Goal: Task Accomplishment & Management: Use online tool/utility

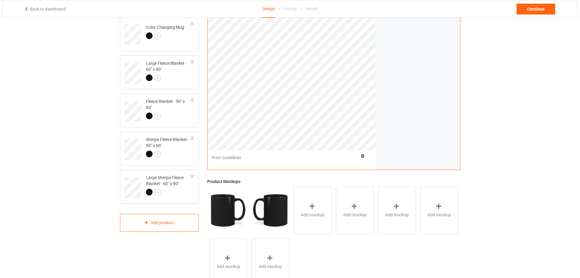
scroll to position [60, 0]
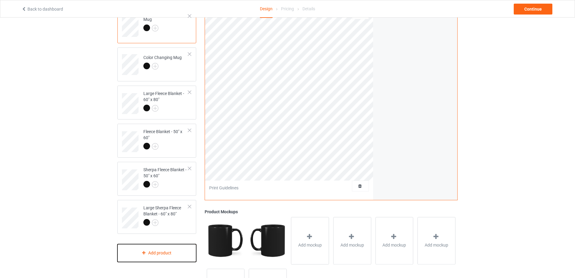
click at [167, 252] on div "Add product" at bounding box center [157, 253] width 79 height 18
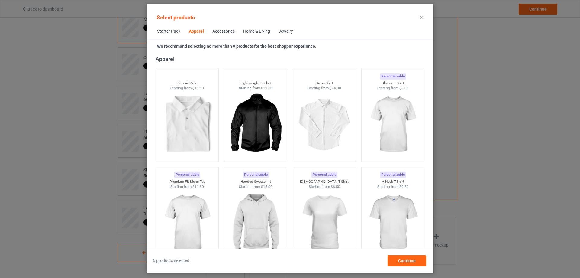
click at [256, 31] on div "Home & Living" at bounding box center [256, 31] width 27 height 6
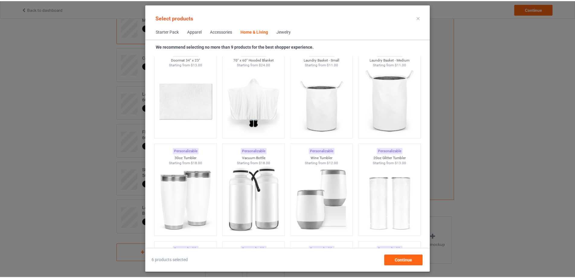
scroll to position [5020, 0]
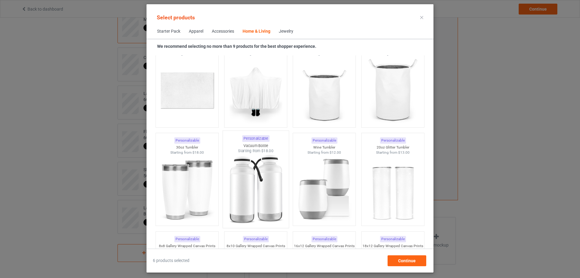
click at [193, 161] on img at bounding box center [187, 189] width 54 height 68
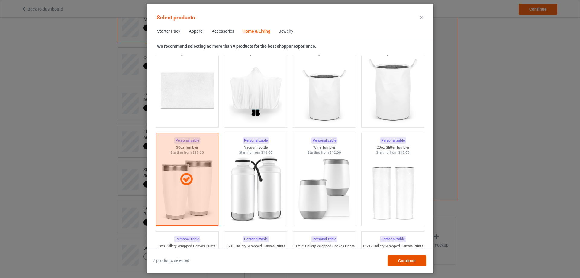
click at [403, 262] on span "Continue" at bounding box center [407, 260] width 18 height 5
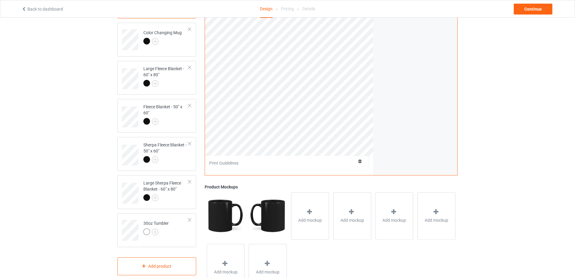
scroll to position [114, 0]
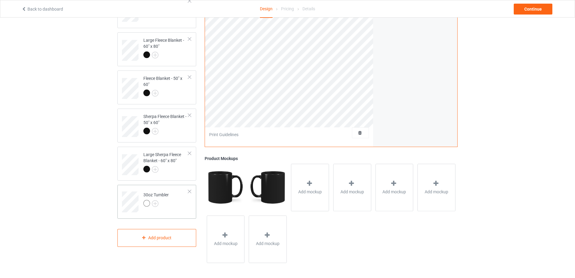
click at [176, 201] on td "30oz Tumbler" at bounding box center [166, 199] width 52 height 25
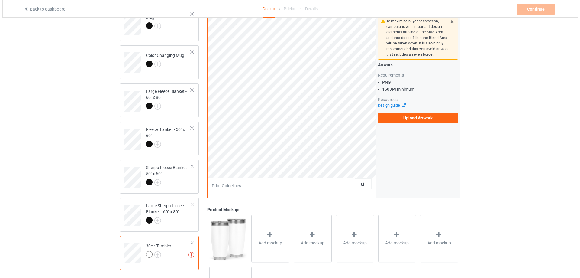
scroll to position [83, 0]
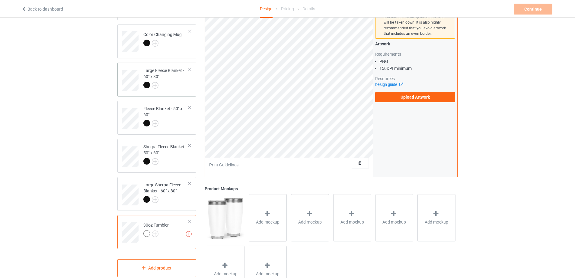
click at [191, 68] on div at bounding box center [190, 69] width 4 height 4
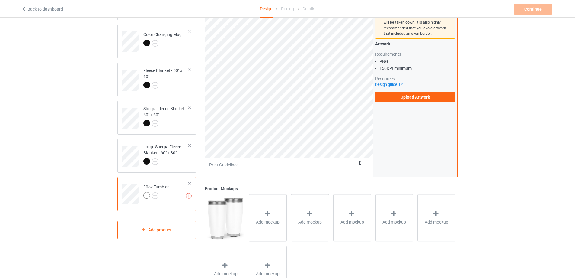
click at [191, 68] on div at bounding box center [190, 69] width 4 height 4
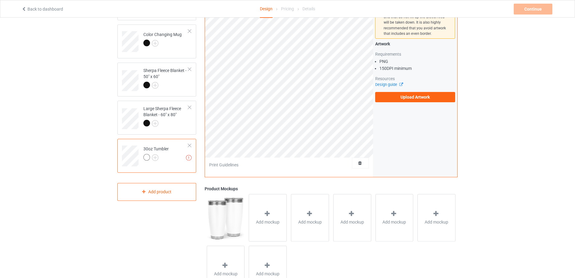
click at [191, 68] on div at bounding box center [190, 69] width 4 height 4
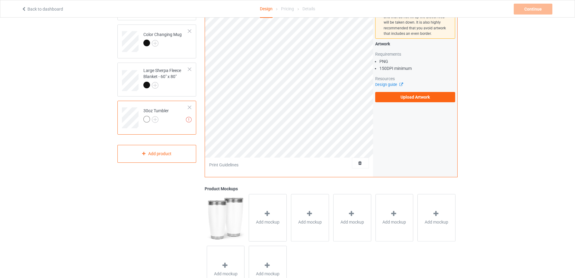
click at [191, 68] on div at bounding box center [190, 69] width 4 height 4
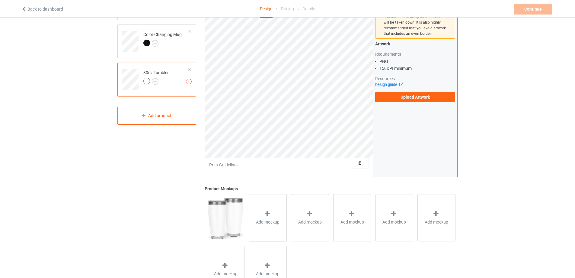
click at [191, 68] on div at bounding box center [190, 69] width 4 height 4
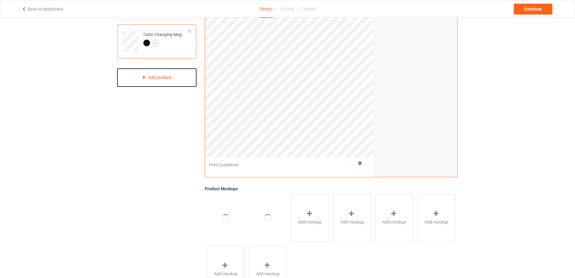
click at [181, 79] on div "Add product" at bounding box center [157, 78] width 79 height 18
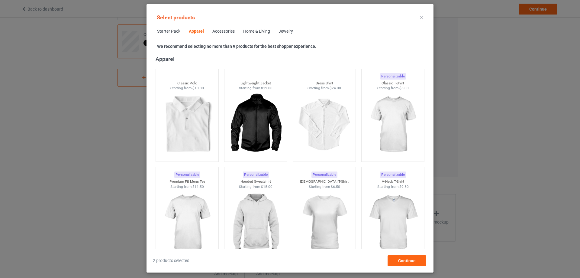
click at [254, 30] on div "Home & Living" at bounding box center [256, 31] width 27 height 6
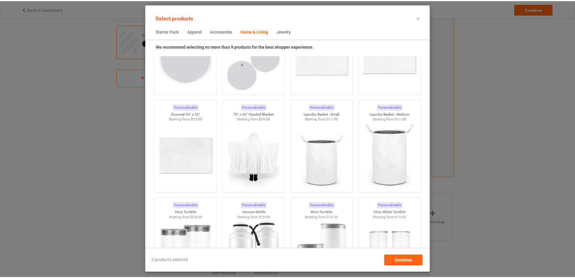
scroll to position [5020, 0]
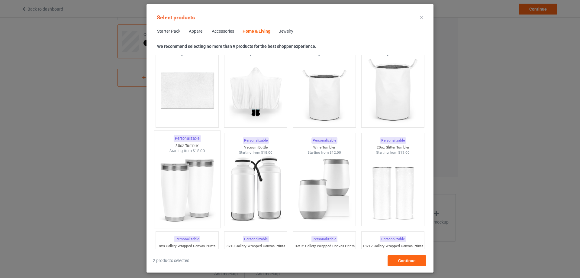
click at [183, 150] on div "Starting from $18.00" at bounding box center [187, 150] width 66 height 5
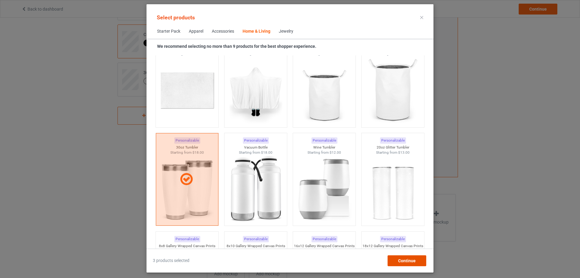
click at [401, 259] on span "Continue" at bounding box center [407, 260] width 18 height 5
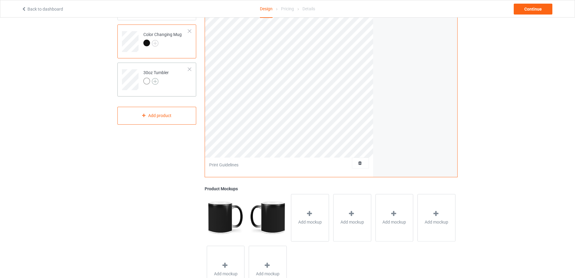
click at [153, 80] on img at bounding box center [155, 81] width 7 height 7
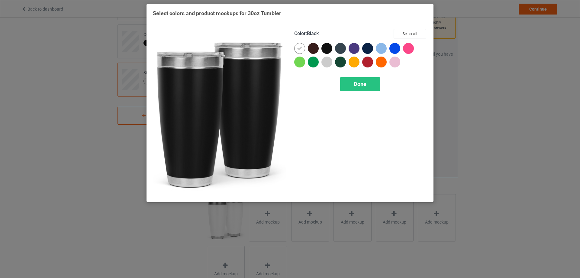
click at [327, 49] on div at bounding box center [326, 48] width 11 height 11
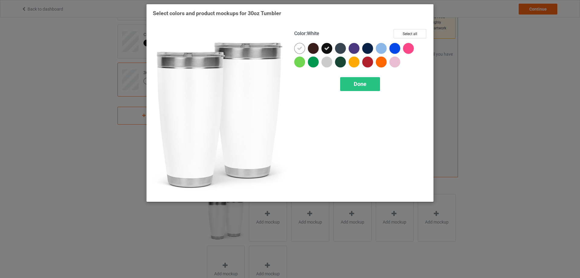
click at [301, 48] on icon at bounding box center [299, 48] width 5 height 5
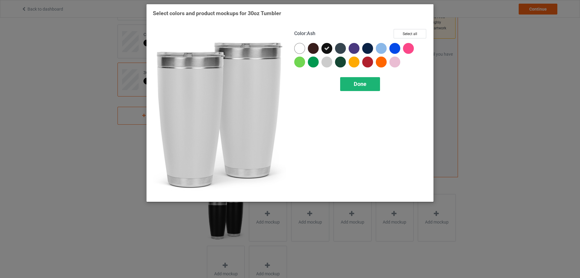
click at [350, 81] on div "Done" at bounding box center [360, 84] width 40 height 14
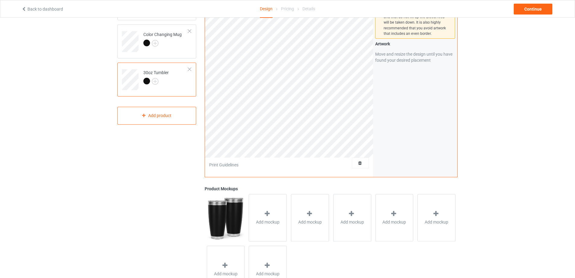
click at [180, 85] on td "30oz Tumbler" at bounding box center [166, 77] width 52 height 25
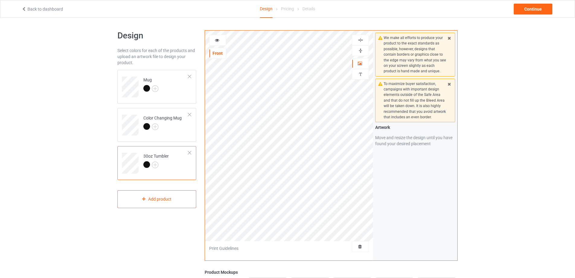
click at [219, 40] on icon at bounding box center [217, 39] width 5 height 4
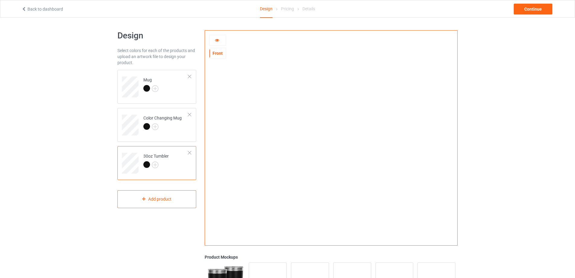
click at [219, 41] on icon at bounding box center [217, 39] width 5 height 4
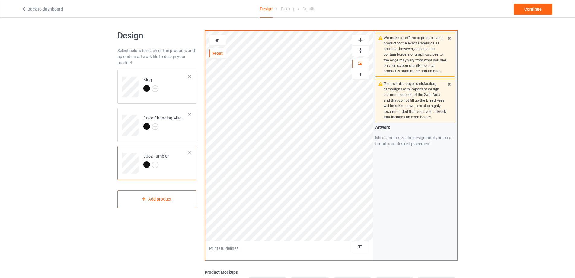
click at [214, 38] on div at bounding box center [218, 40] width 16 height 6
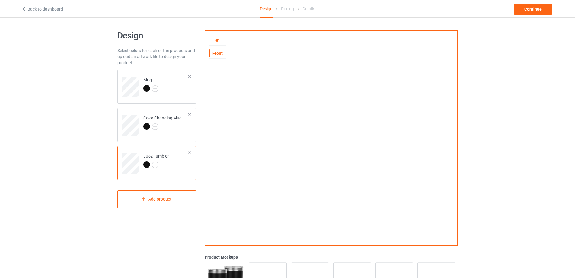
click at [214, 38] on div at bounding box center [218, 40] width 16 height 6
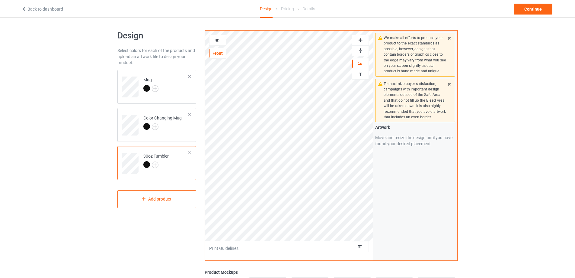
click at [215, 40] on icon at bounding box center [217, 39] width 5 height 4
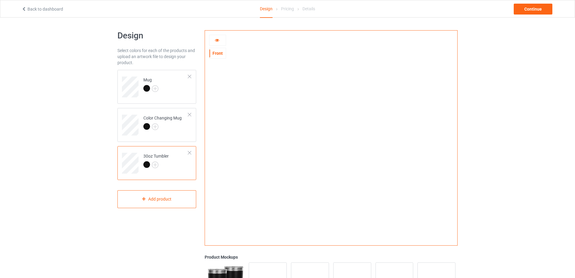
click at [218, 40] on icon at bounding box center [217, 39] width 5 height 4
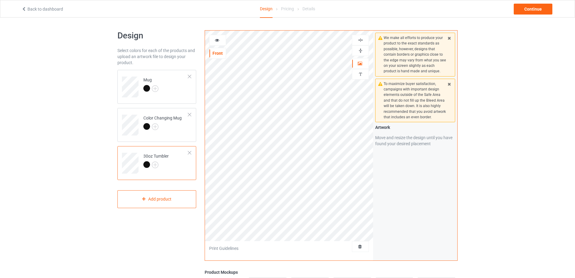
click at [217, 40] on icon at bounding box center [217, 39] width 5 height 4
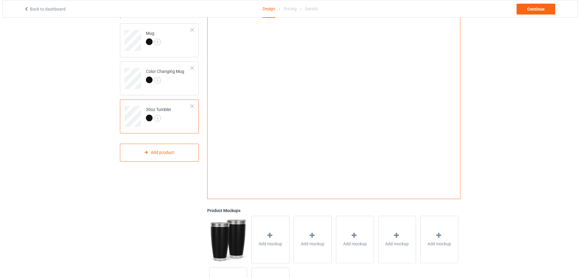
scroll to position [60, 0]
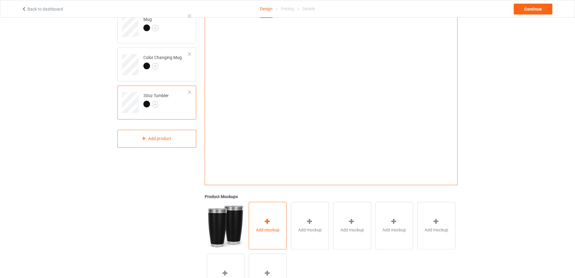
click at [268, 214] on div "Add mockup" at bounding box center [268, 224] width 38 height 47
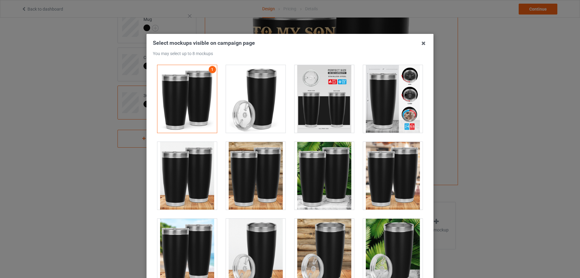
click at [249, 111] on div at bounding box center [256, 99] width 60 height 68
click at [371, 115] on div at bounding box center [393, 99] width 60 height 68
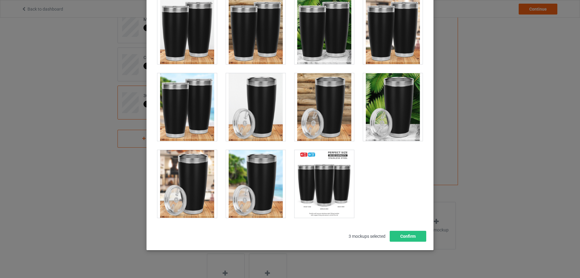
click at [198, 183] on div at bounding box center [187, 184] width 60 height 68
click at [258, 189] on div at bounding box center [256, 184] width 60 height 68
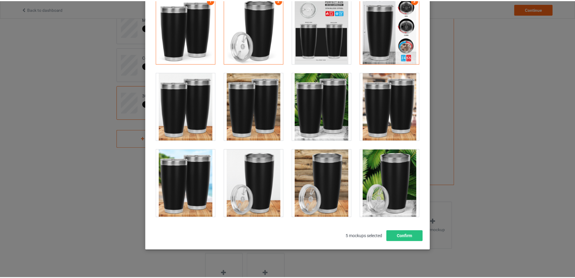
scroll to position [0, 0]
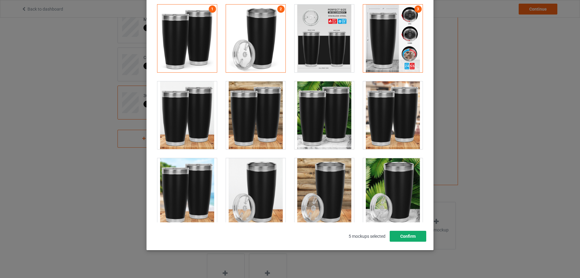
click at [408, 232] on button "Confirm" at bounding box center [408, 235] width 37 height 11
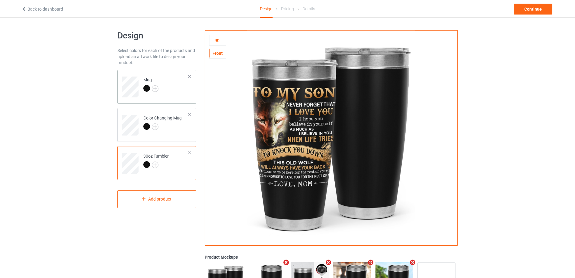
click at [173, 97] on td "Mug" at bounding box center [166, 84] width 52 height 25
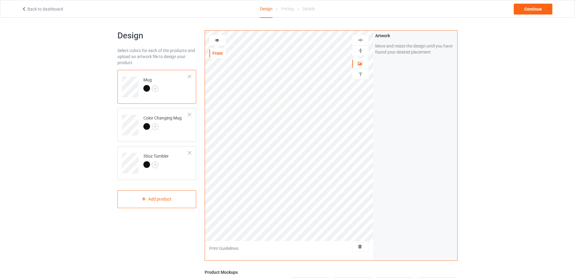
click at [217, 39] on icon at bounding box center [217, 39] width 5 height 4
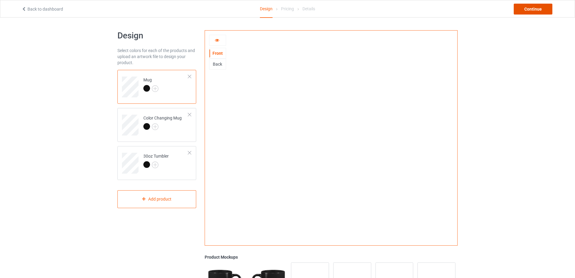
click at [528, 7] on div "Continue" at bounding box center [533, 9] width 39 height 11
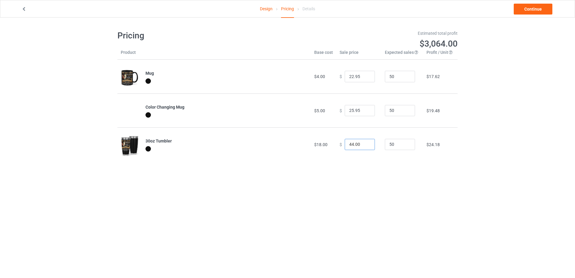
drag, startPoint x: 361, startPoint y: 144, endPoint x: 331, endPoint y: 146, distance: 30.0
click at [331, 146] on tr "30oz Tumbler $18.00 $ 44.00 50 $24.18" at bounding box center [288, 144] width 340 height 34
type input "44.95"
click at [533, 8] on link "Continue" at bounding box center [533, 9] width 39 height 11
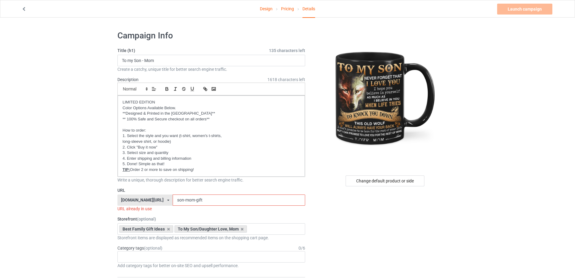
click at [201, 200] on input "son-mom-gift" at bounding box center [239, 199] width 132 height 11
click at [167, 222] on div "Storefront (optional) Best Family Gift Ideas To My Son/Daughter Love, Mom Oh lo…" at bounding box center [212, 228] width 188 height 25
drag, startPoint x: 209, startPoint y: 199, endPoint x: 188, endPoint y: 200, distance: 20.2
click at [188, 200] on input "son-mom-gift11" at bounding box center [239, 199] width 132 height 11
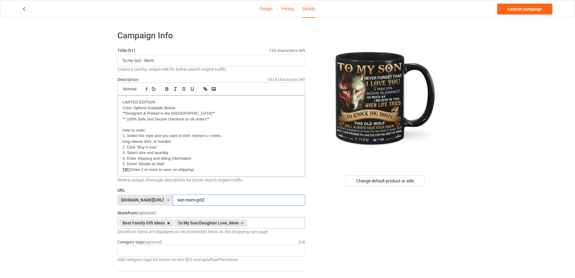
type input "son-mom-gi33"
click at [168, 224] on icon at bounding box center [168, 223] width 3 height 4
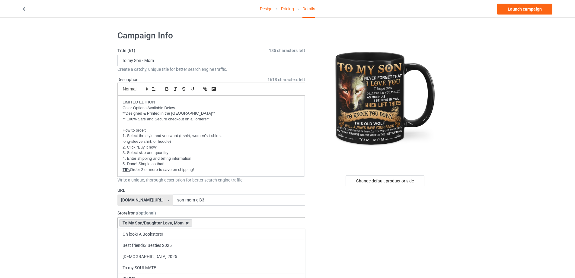
click at [187, 222] on icon at bounding box center [187, 223] width 3 height 4
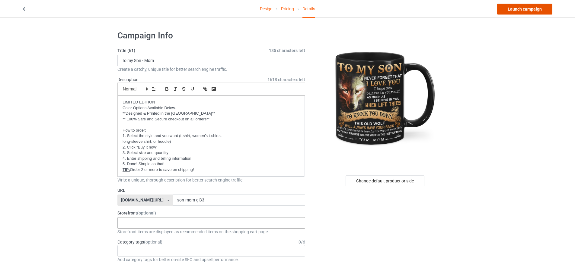
click at [520, 10] on link "Launch campaign" at bounding box center [525, 9] width 55 height 11
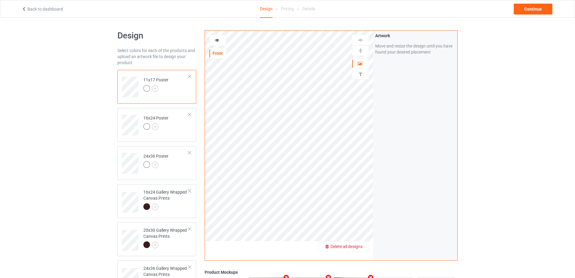
click at [363, 247] on div "Delete all designs" at bounding box center [344, 246] width 50 height 6
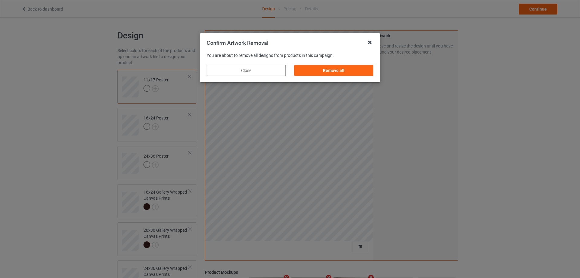
click at [373, 43] on icon at bounding box center [370, 42] width 10 height 10
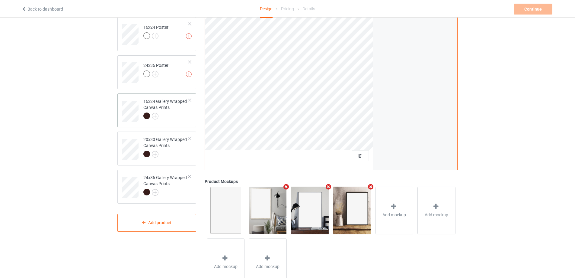
click at [179, 117] on div at bounding box center [165, 116] width 45 height 8
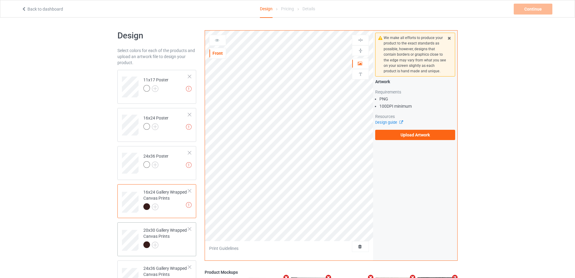
click at [170, 243] on div at bounding box center [165, 245] width 45 height 8
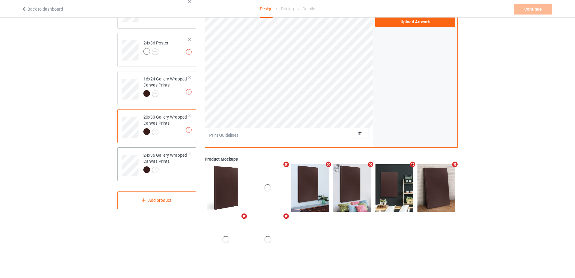
click at [172, 168] on div at bounding box center [165, 170] width 45 height 8
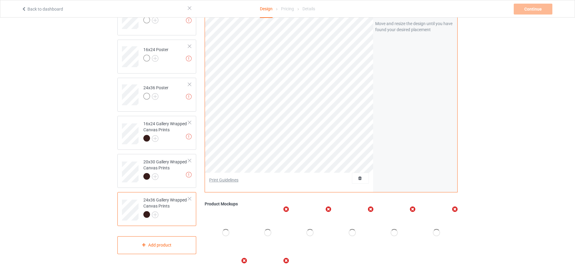
scroll to position [22, 0]
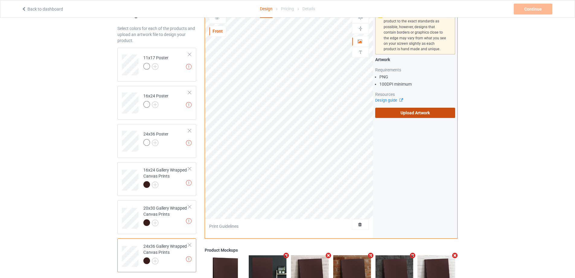
click at [402, 115] on label "Upload Artwork" at bounding box center [415, 113] width 80 height 10
click at [0, 0] on input "Upload Artwork" at bounding box center [0, 0] width 0 height 0
click at [409, 115] on label "Upload Artwork" at bounding box center [415, 113] width 80 height 10
click at [0, 0] on input "Upload Artwork" at bounding box center [0, 0] width 0 height 0
click at [395, 113] on label "Upload Artwork" at bounding box center [415, 113] width 80 height 10
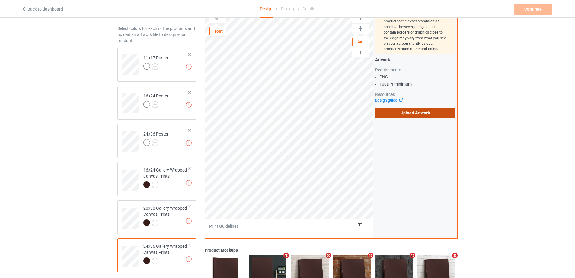
click at [0, 0] on input "Upload Artwork" at bounding box center [0, 0] width 0 height 0
click at [409, 112] on label "Upload Artwork" at bounding box center [415, 113] width 80 height 10
click at [0, 0] on input "Upload Artwork" at bounding box center [0, 0] width 0 height 0
click at [430, 117] on label "Upload Artwork" at bounding box center [415, 113] width 80 height 10
click at [0, 0] on input "Upload Artwork" at bounding box center [0, 0] width 0 height 0
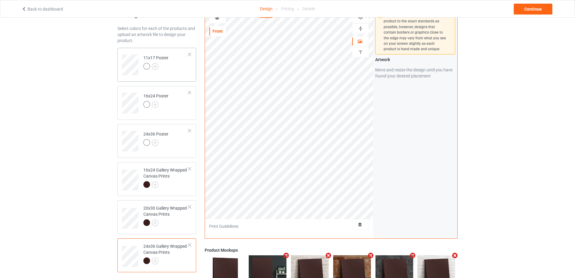
click at [181, 64] on td "11x17 Poster" at bounding box center [166, 62] width 52 height 25
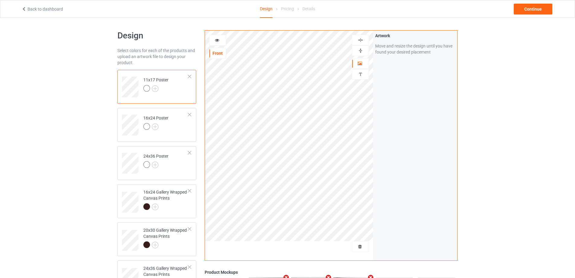
click at [359, 50] on img at bounding box center [361, 51] width 6 height 6
click at [359, 41] on img at bounding box center [361, 40] width 6 height 6
click at [170, 205] on div at bounding box center [165, 207] width 45 height 8
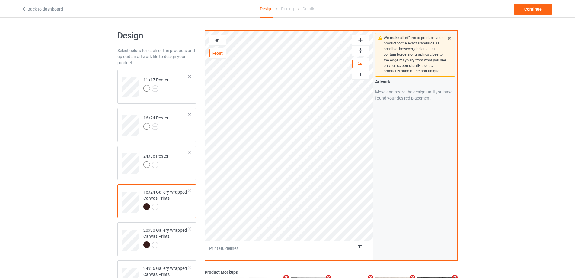
click at [361, 50] on img at bounding box center [361, 51] width 6 height 6
click at [360, 39] on img at bounding box center [361, 40] width 6 height 6
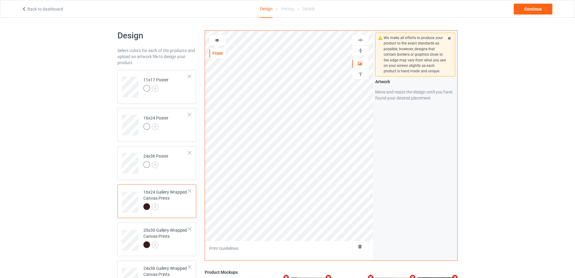
click at [360, 50] on img at bounding box center [361, 51] width 6 height 6
click at [360, 37] on img at bounding box center [361, 40] width 6 height 6
click at [361, 39] on img at bounding box center [361, 40] width 6 height 6
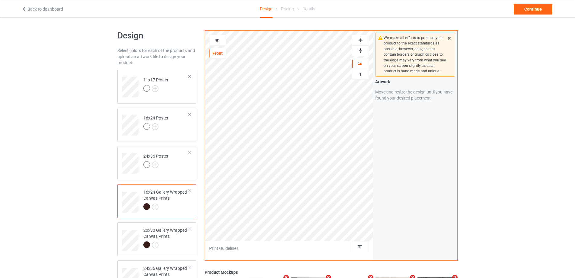
click at [361, 39] on img at bounding box center [361, 40] width 6 height 6
click at [179, 240] on div "20x30 Gallery Wrapped Canvas Prints" at bounding box center [165, 237] width 45 height 21
click at [360, 37] on div at bounding box center [360, 40] width 17 height 11
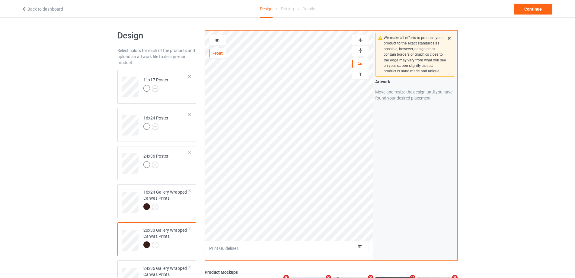
click at [360, 37] on div at bounding box center [360, 40] width 17 height 11
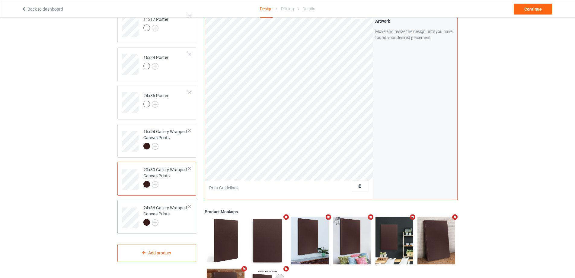
click at [172, 216] on div "24x36 Gallery Wrapped Canvas Prints" at bounding box center [165, 215] width 45 height 21
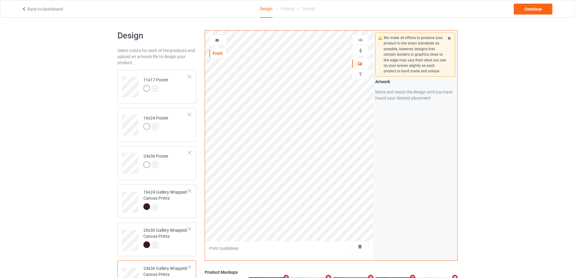
click at [360, 40] on img at bounding box center [361, 40] width 6 height 6
click at [164, 91] on div at bounding box center [155, 89] width 25 height 8
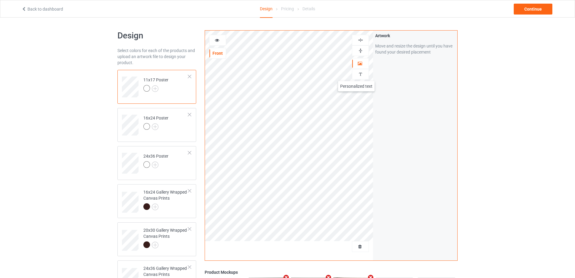
click at [356, 75] on div at bounding box center [361, 74] width 16 height 6
click at [421, 47] on div "Add text" at bounding box center [415, 46] width 80 height 11
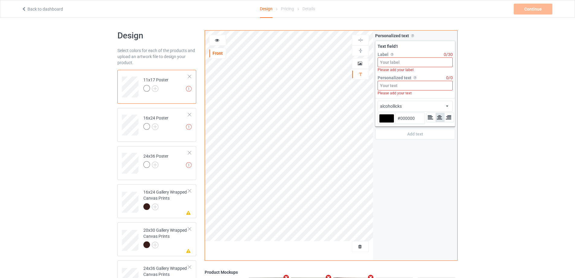
click at [414, 64] on input at bounding box center [415, 62] width 75 height 10
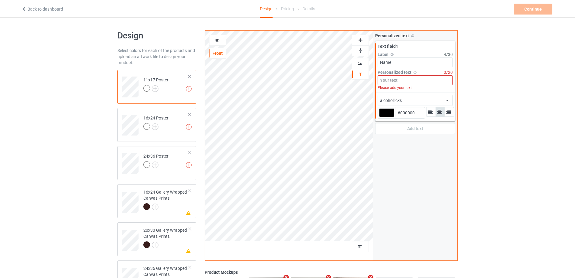
type input "Name"
click at [413, 81] on input at bounding box center [415, 80] width 75 height 10
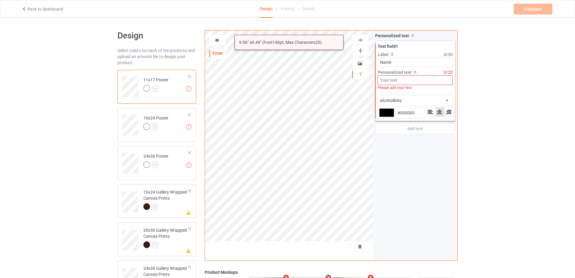
type input "Ư"
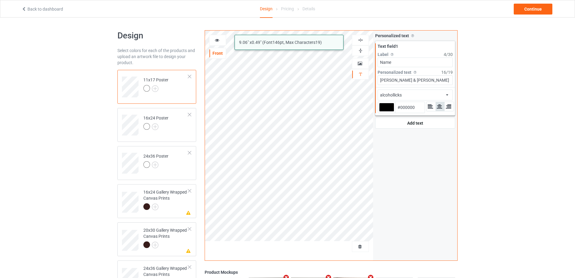
type input "[PERSON_NAME] & [PERSON_NAME]"
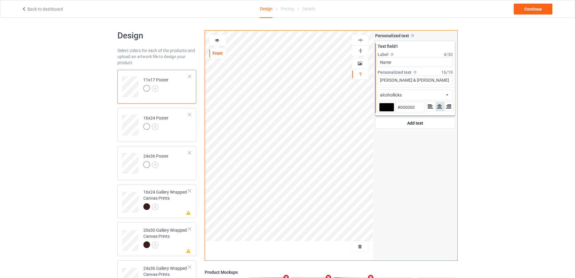
click at [426, 96] on div "alcohollicks african airstream aladdin alcohollicks [PERSON_NAME] almontesnow a…" at bounding box center [415, 94] width 75 height 11
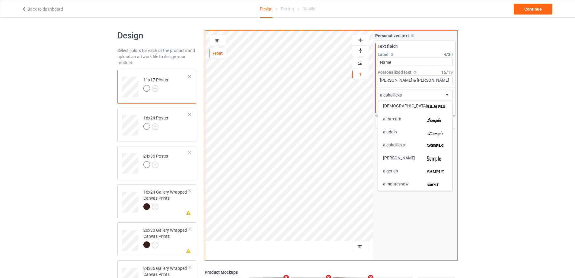
click at [485, 129] on div "Design Select colors for each of the products and upload an artwork file to des…" at bounding box center [287, 205] width 575 height 374
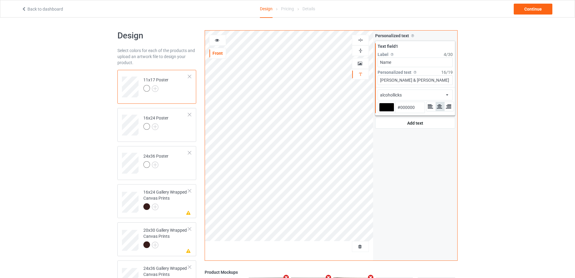
click at [386, 107] on div at bounding box center [386, 107] width 15 height 9
click at [386, 111] on input "#000000" at bounding box center [386, 115] width 15 height 8
type input "#a38a8a"
type input "#A38A8A"
type input "#b49797"
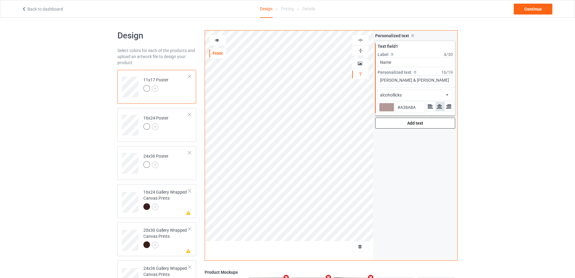
type input "#B49797"
type input "#ffffff"
type input "#FFFFFF"
click at [447, 94] on icon at bounding box center [447, 94] width 2 height 4
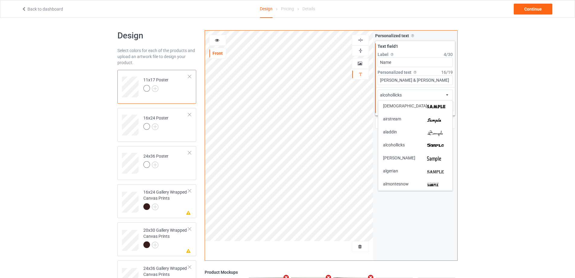
scroll to position [79, 0]
click at [437, 145] on img at bounding box center [437, 145] width 21 height 6
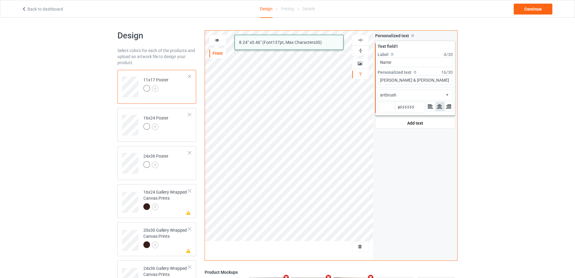
click at [327, 75] on div "alcohollicks artbrush 8.24 " x 0.46 " (Font 137 pt, Max Characters 30 ) Front A…" at bounding box center [331, 145] width 253 height 230
type input "#ffffff"
click at [175, 201] on div "16x24 Gallery Wrapped Canvas Prints" at bounding box center [165, 199] width 45 height 21
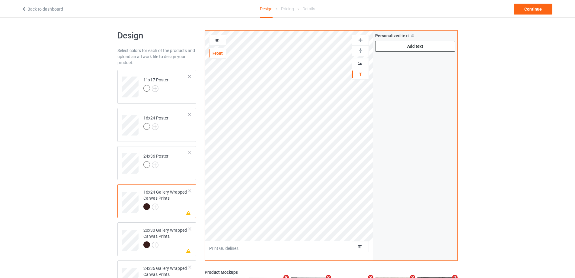
click at [426, 48] on div "Add text" at bounding box center [415, 46] width 80 height 11
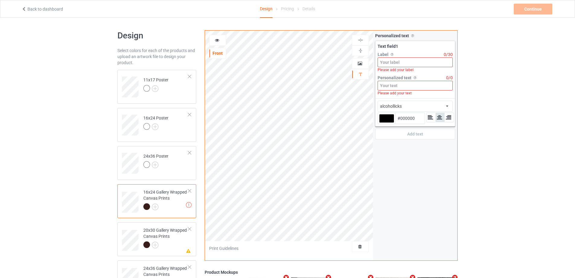
click at [412, 61] on input at bounding box center [415, 62] width 75 height 10
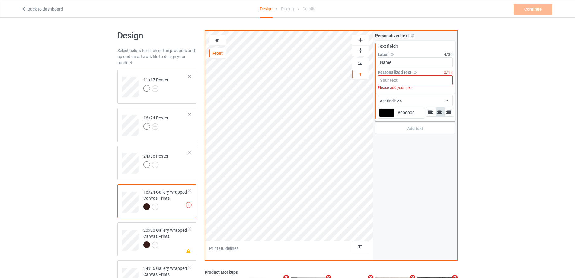
type input "Name"
click at [410, 82] on input at bounding box center [415, 80] width 75 height 10
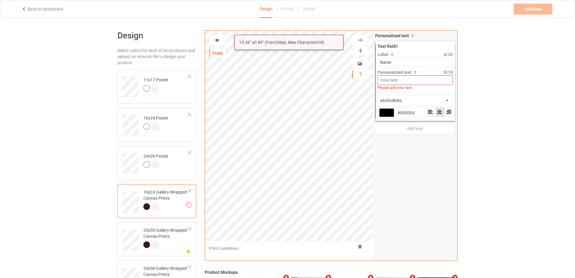
paste input "[PERSON_NAME] & [PERSON_NAME]"
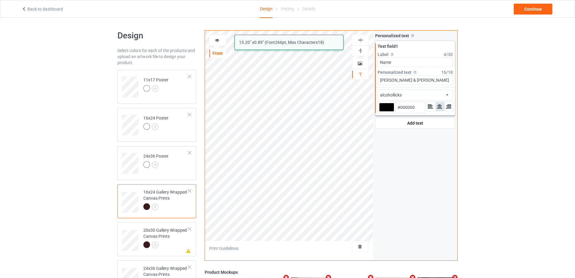
type input "[PERSON_NAME] & [PERSON_NAME]"
click at [428, 93] on div "alcohollicks african airstream aladdin alcohollicks [PERSON_NAME] almontesnow a…" at bounding box center [415, 94] width 75 height 11
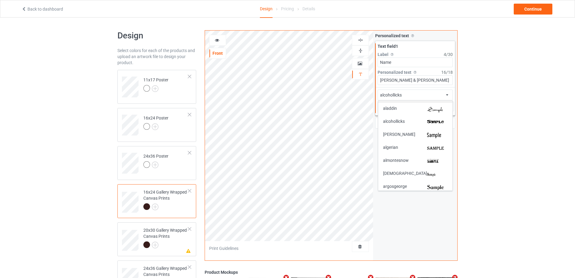
scroll to position [60, 0]
click at [434, 165] on img at bounding box center [437, 163] width 21 height 6
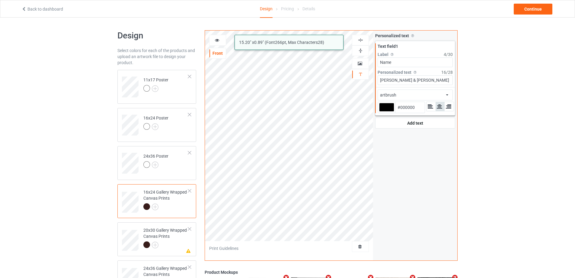
click at [389, 106] on div at bounding box center [386, 107] width 15 height 9
click at [389, 111] on input "#000000" at bounding box center [386, 115] width 15 height 8
type input "#c7b8b8"
type input "#C7B8B8"
type input "#c9baba"
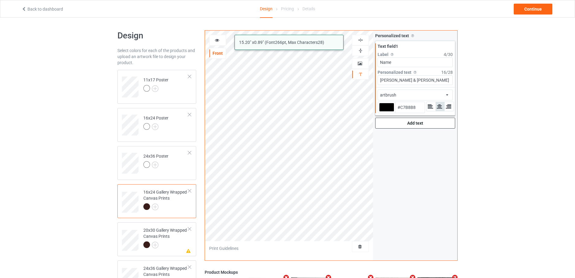
type input "#C9BABA"
type input "#d1c1c1"
type input "#D1C1C1"
type input "#e6dbdb"
type input "#E6DBDB"
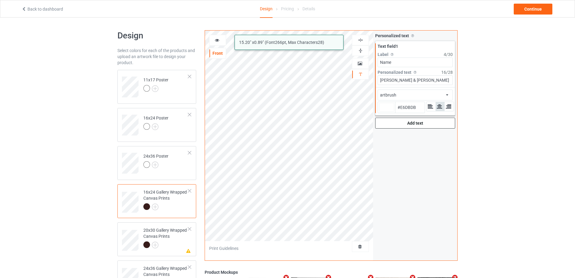
type input "#ffffff"
type input "#FFFFFF"
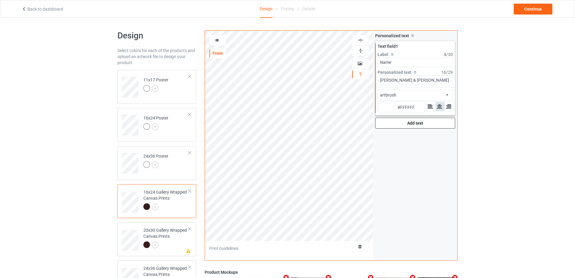
type input "#ffffff"
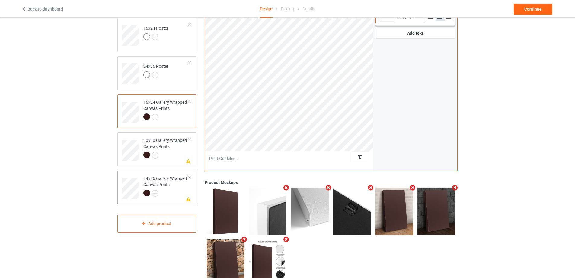
scroll to position [113, 0]
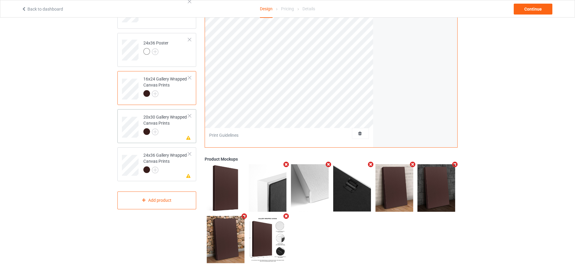
click at [178, 131] on div at bounding box center [165, 132] width 45 height 8
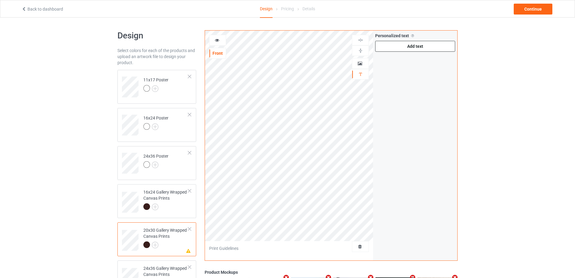
click at [396, 42] on div "Add text" at bounding box center [415, 46] width 80 height 11
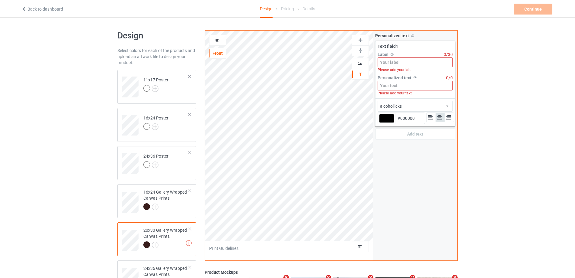
click at [401, 64] on input at bounding box center [415, 62] width 75 height 10
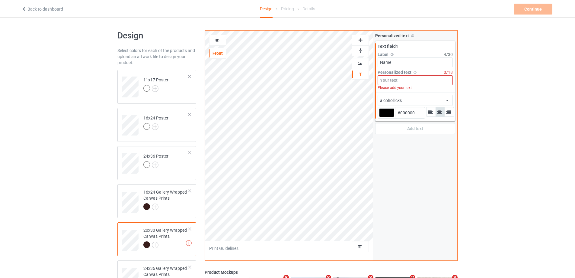
type input "Name"
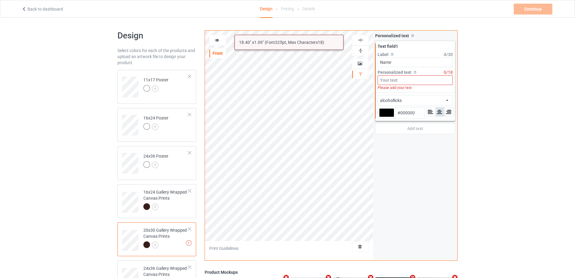
click at [401, 80] on input at bounding box center [415, 80] width 75 height 10
paste input "[PERSON_NAME] & [PERSON_NAME]"
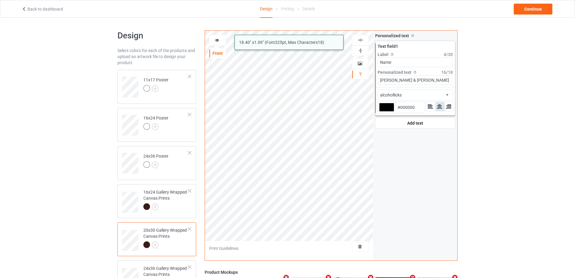
type input "[PERSON_NAME] & [PERSON_NAME]"
click at [429, 94] on div "alcohollicks african airstream aladdin alcohollicks [PERSON_NAME] almontesnow a…" at bounding box center [415, 94] width 75 height 11
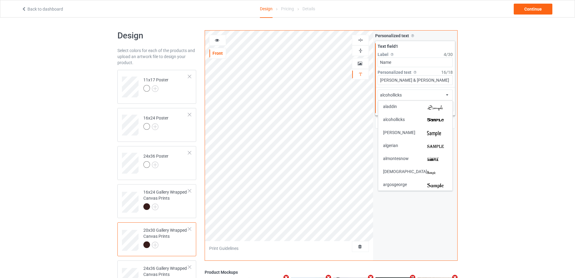
scroll to position [91, 0]
drag, startPoint x: 438, startPoint y: 135, endPoint x: 433, endPoint y: 133, distance: 5.8
click at [438, 135] on img at bounding box center [437, 133] width 21 height 6
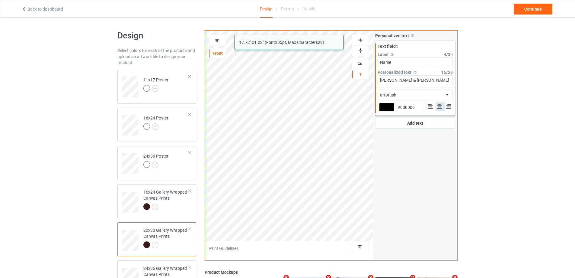
click at [391, 105] on div at bounding box center [386, 107] width 15 height 9
click at [391, 111] on input "#000000" at bounding box center [386, 115] width 15 height 8
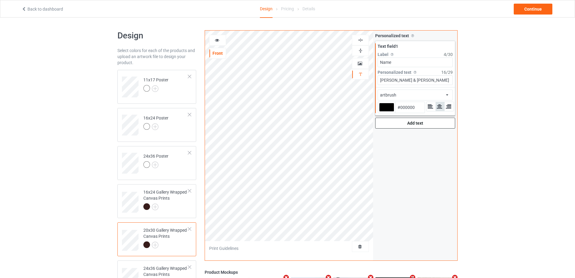
type input "#987171"
type input "#a27c7c"
type input "#A27C7C"
type input "#d3caca"
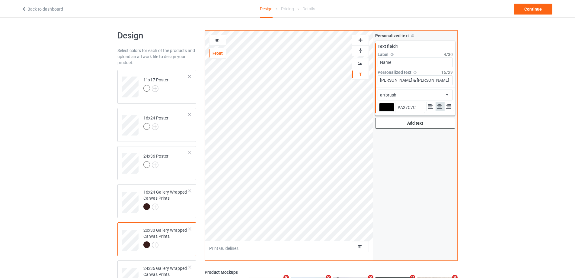
type input "#D3CACA"
type input "#ffffff"
type input "#FFFFFF"
type input "#ffffff"
click at [173, 90] on td "11x17 Poster" at bounding box center [166, 84] width 52 height 25
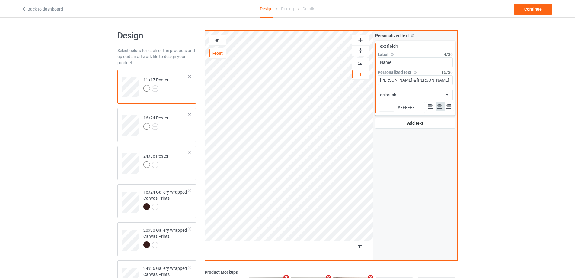
type input "#ffffff"
click at [187, 202] on div "16x24 Gallery Wrapped Canvas Prints" at bounding box center [165, 199] width 45 height 21
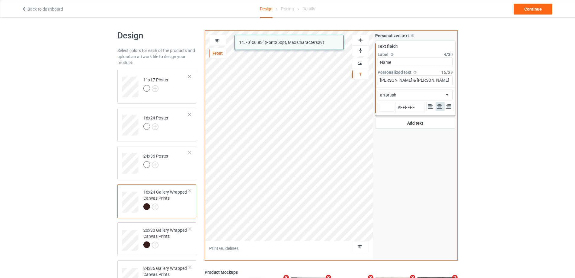
type input "#ffffff"
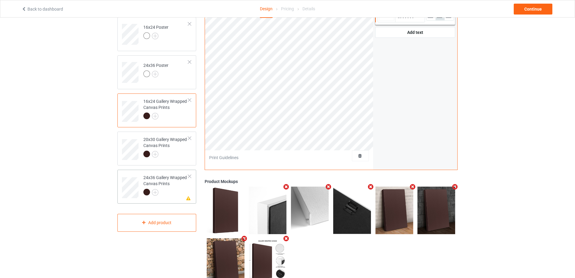
click at [175, 189] on div at bounding box center [165, 192] width 45 height 8
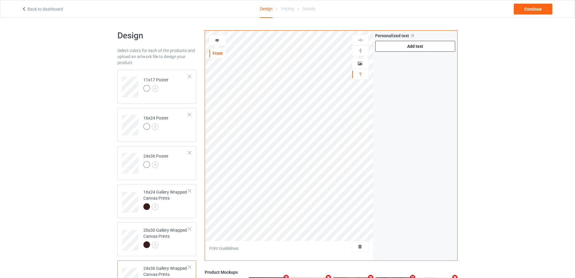
click at [406, 46] on div "Add text" at bounding box center [415, 46] width 80 height 11
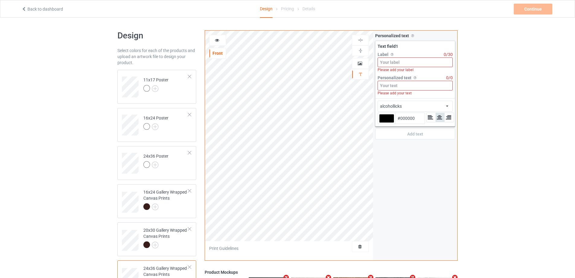
click at [409, 86] on input at bounding box center [415, 86] width 75 height 10
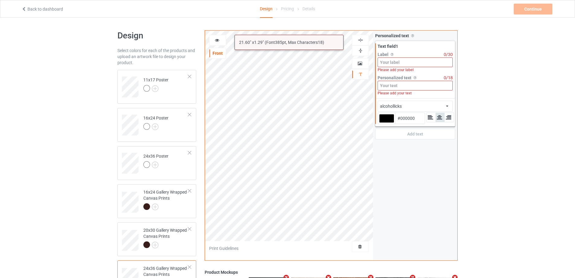
paste input "[PERSON_NAME] & [PERSON_NAME]"
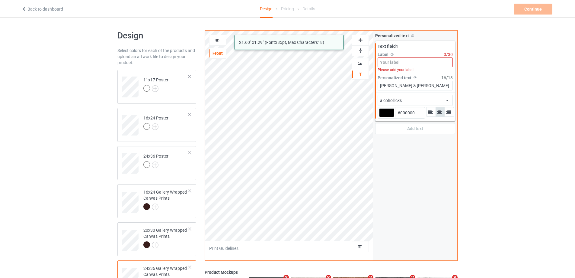
type input "[PERSON_NAME] & [PERSON_NAME]"
click at [396, 62] on input at bounding box center [415, 62] width 75 height 10
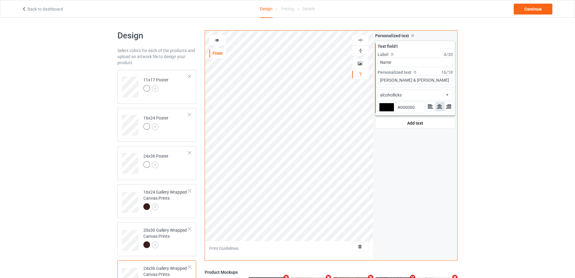
type input "Name"
click at [435, 93] on div "alcohollicks african airstream aladdin alcohollicks [PERSON_NAME] almontesnow a…" at bounding box center [415, 94] width 75 height 11
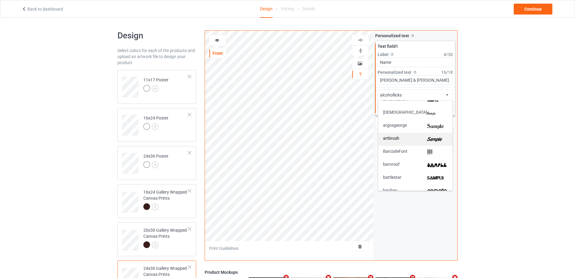
scroll to position [91, 0]
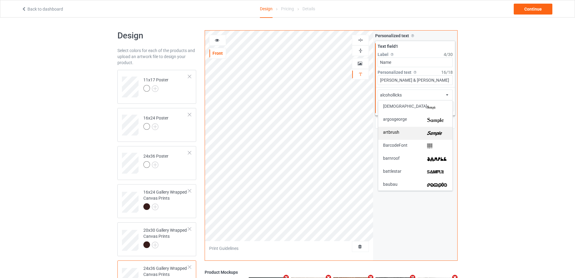
click at [438, 132] on img at bounding box center [437, 133] width 21 height 6
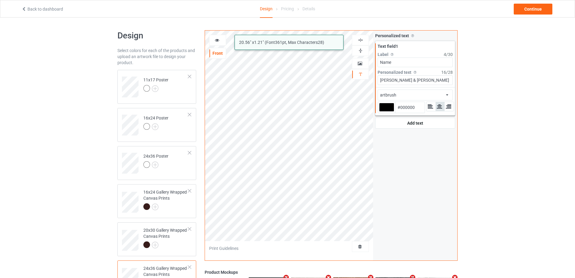
click at [386, 107] on div at bounding box center [386, 107] width 15 height 9
click at [386, 111] on input "#000000" at bounding box center [386, 115] width 15 height 8
type input "#998a8a"
type input "#998A8A"
type input "#9c8b8b"
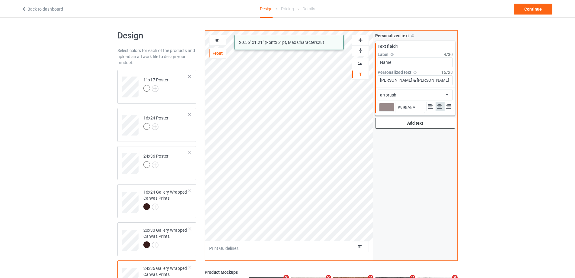
type input "#9C8B8B"
type input "#c0b4b4"
type input "#C0B4B4"
type input "#fafafa"
type input "#FAFAFA"
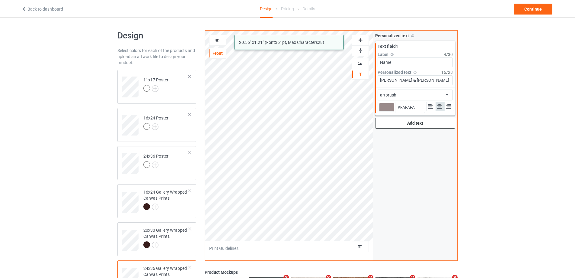
type input "#ffffff"
type input "#FFFFFF"
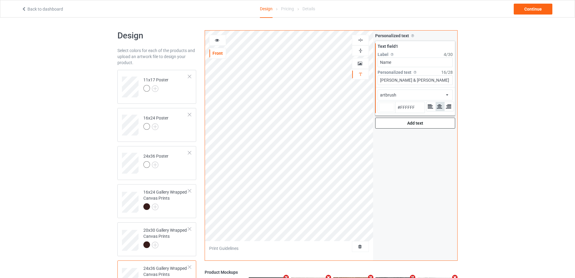
type input "#ffffff"
click at [534, 10] on div "Continue" at bounding box center [533, 9] width 39 height 11
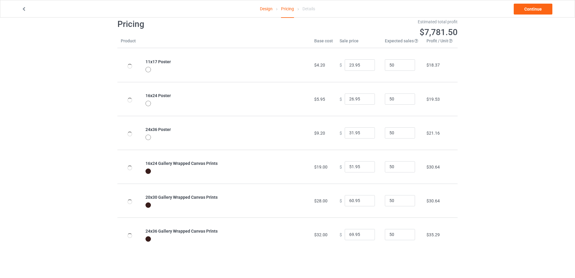
scroll to position [18, 0]
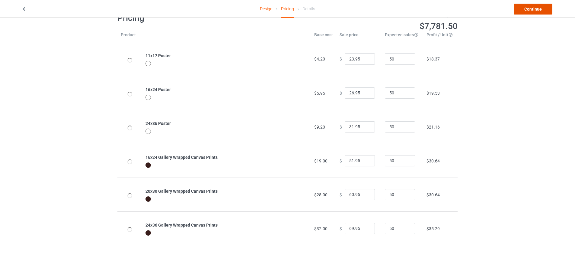
click at [530, 14] on link "Continue" at bounding box center [533, 9] width 39 height 11
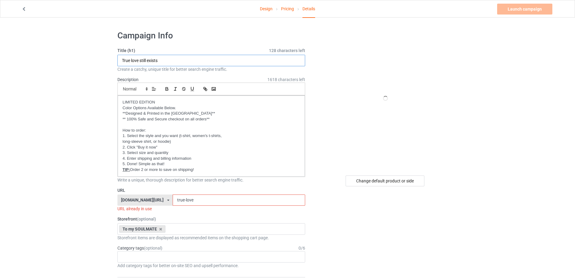
drag, startPoint x: 168, startPoint y: 60, endPoint x: 91, endPoint y: 57, distance: 77.7
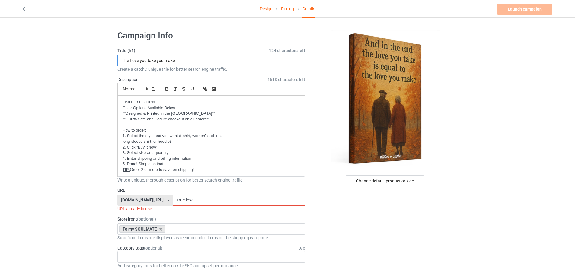
type input "The Love you take you make"
click at [192, 201] on input "true-love" at bounding box center [239, 199] width 132 height 11
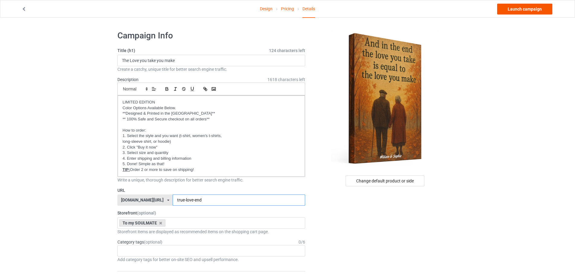
type input "true-love-end"
click at [522, 12] on link "Launch campaign" at bounding box center [525, 9] width 55 height 11
